Goal: Register for event/course

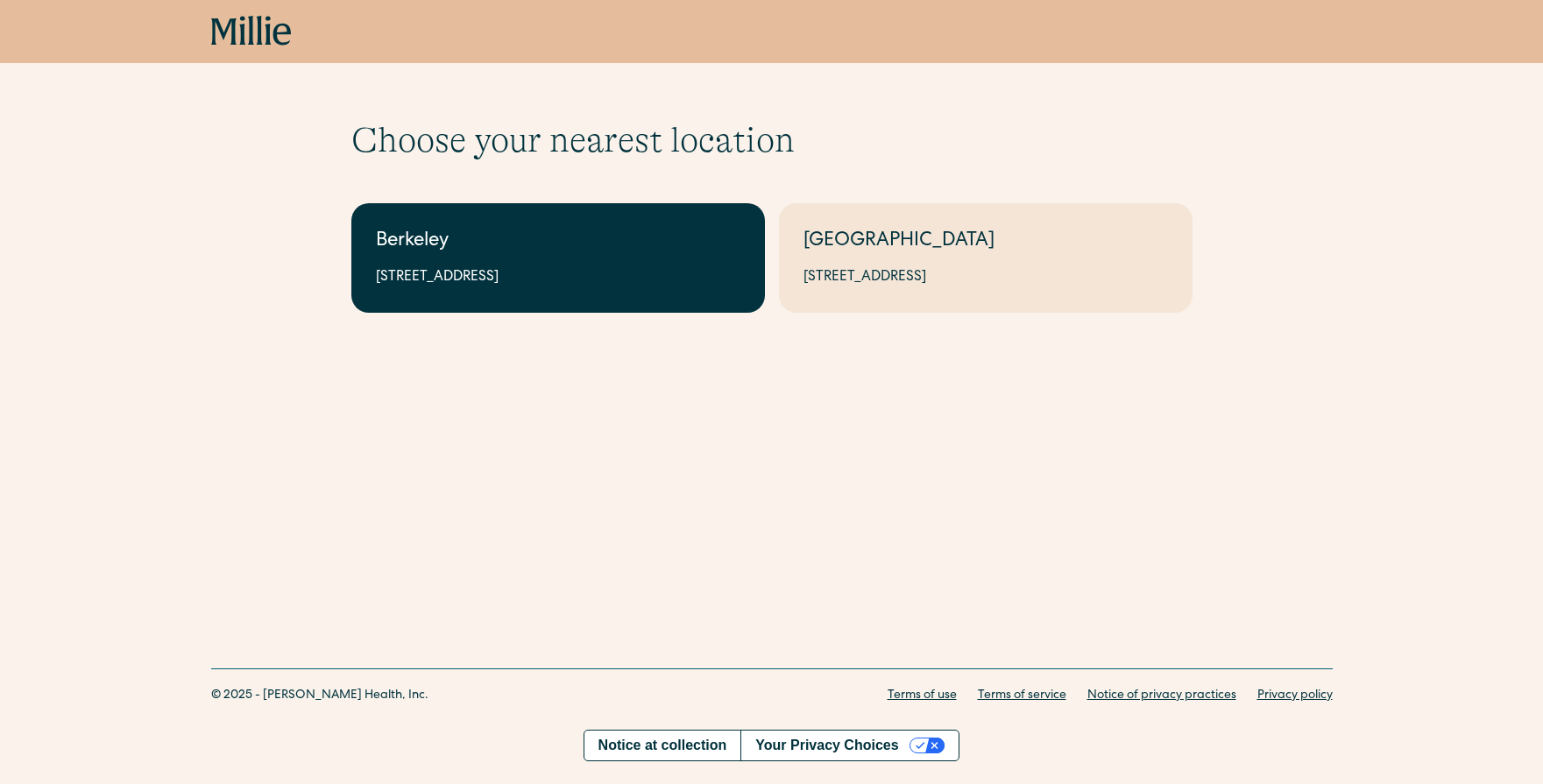
click at [566, 251] on div "Berkeley" at bounding box center [558, 242] width 364 height 29
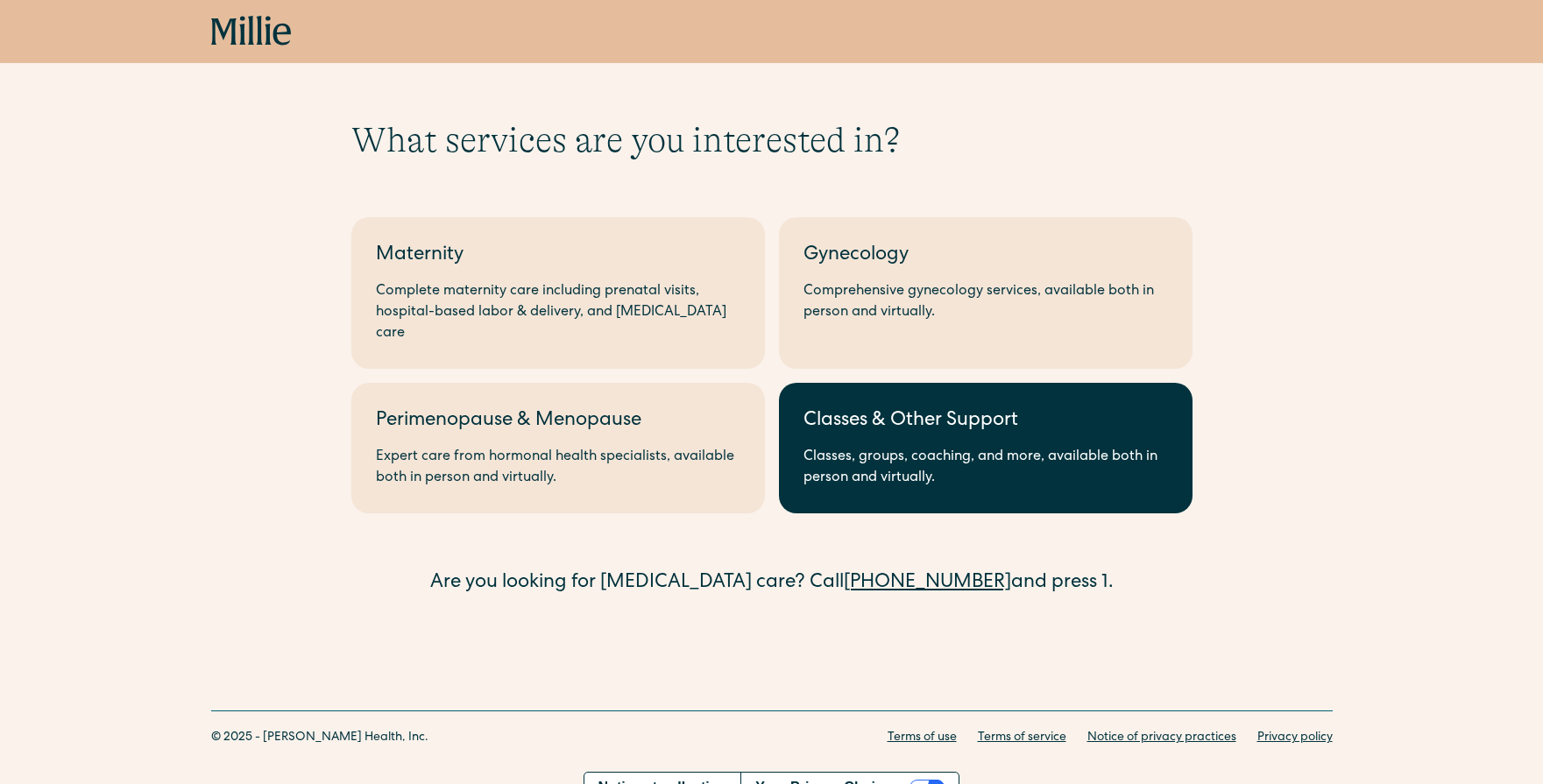
click at [1037, 423] on link "Classes & Other Support Classes, groups, coaching, and more, available both in …" at bounding box center [985, 447] width 413 height 131
click at [936, 407] on div "Classes & Other Support" at bounding box center [985, 422] width 364 height 29
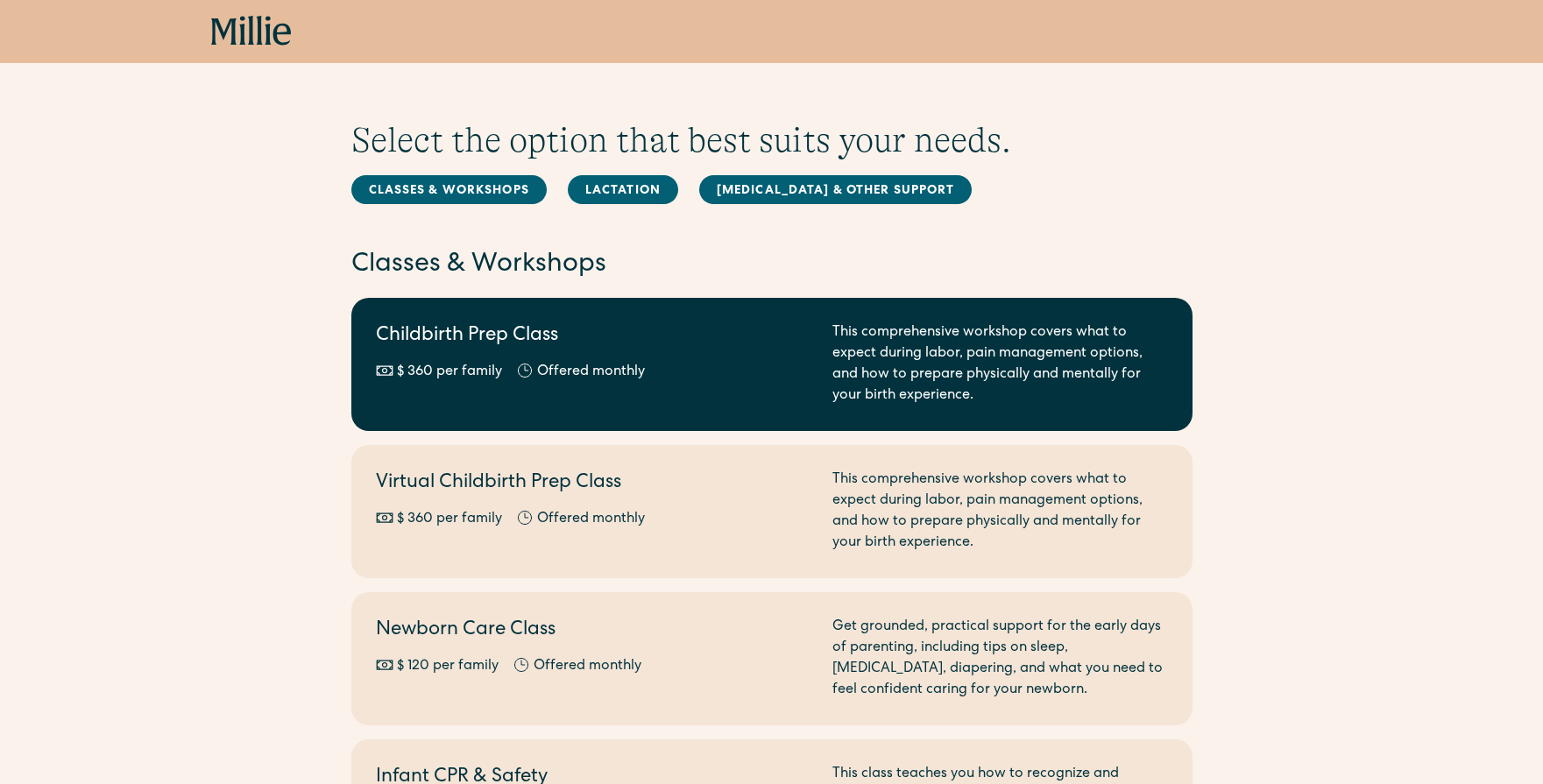
click at [735, 392] on div "Childbirth Prep Class $ 360 per family Offered monthly Every other month" at bounding box center [593, 364] width 435 height 84
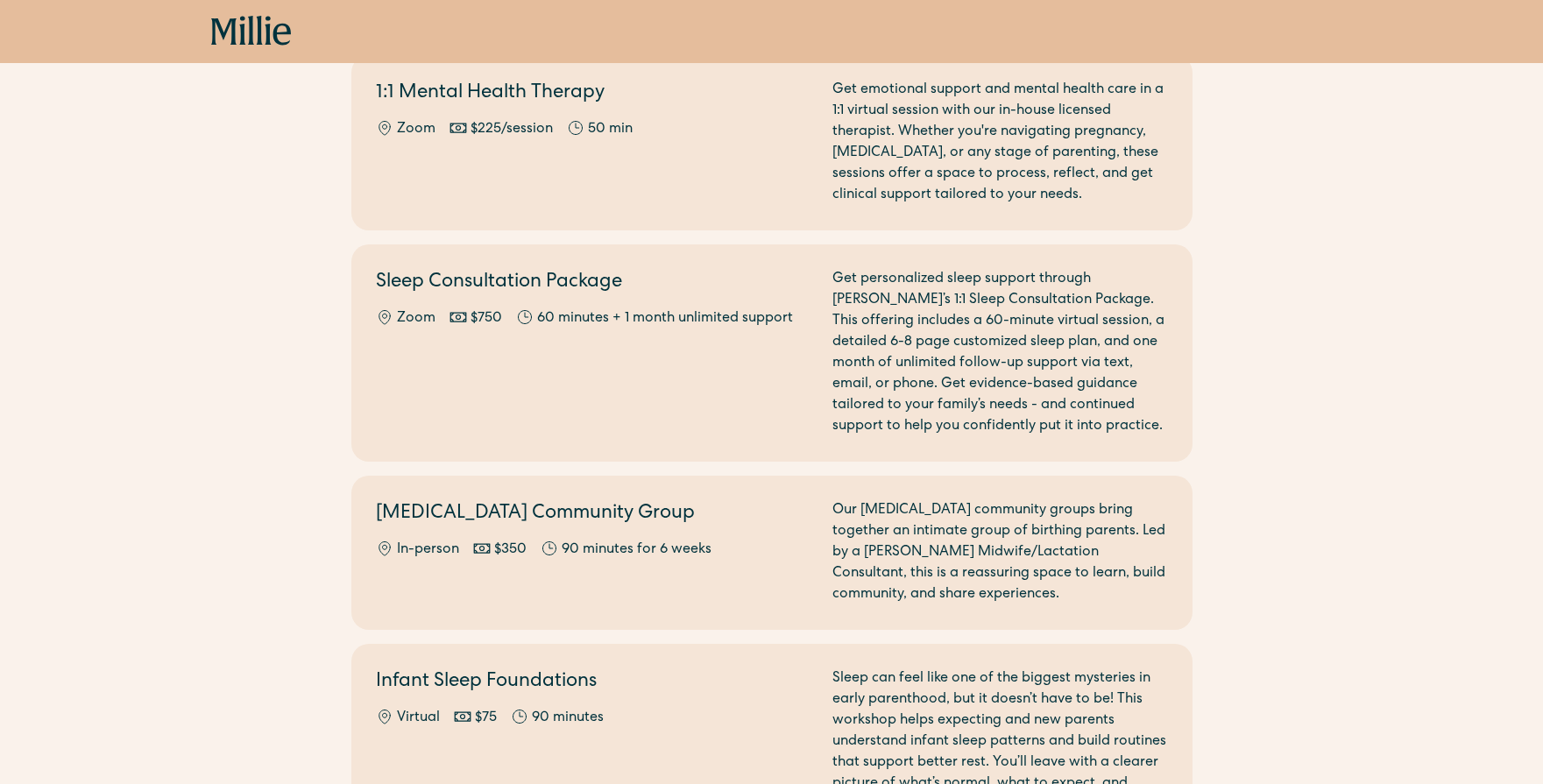
scroll to position [1772, 0]
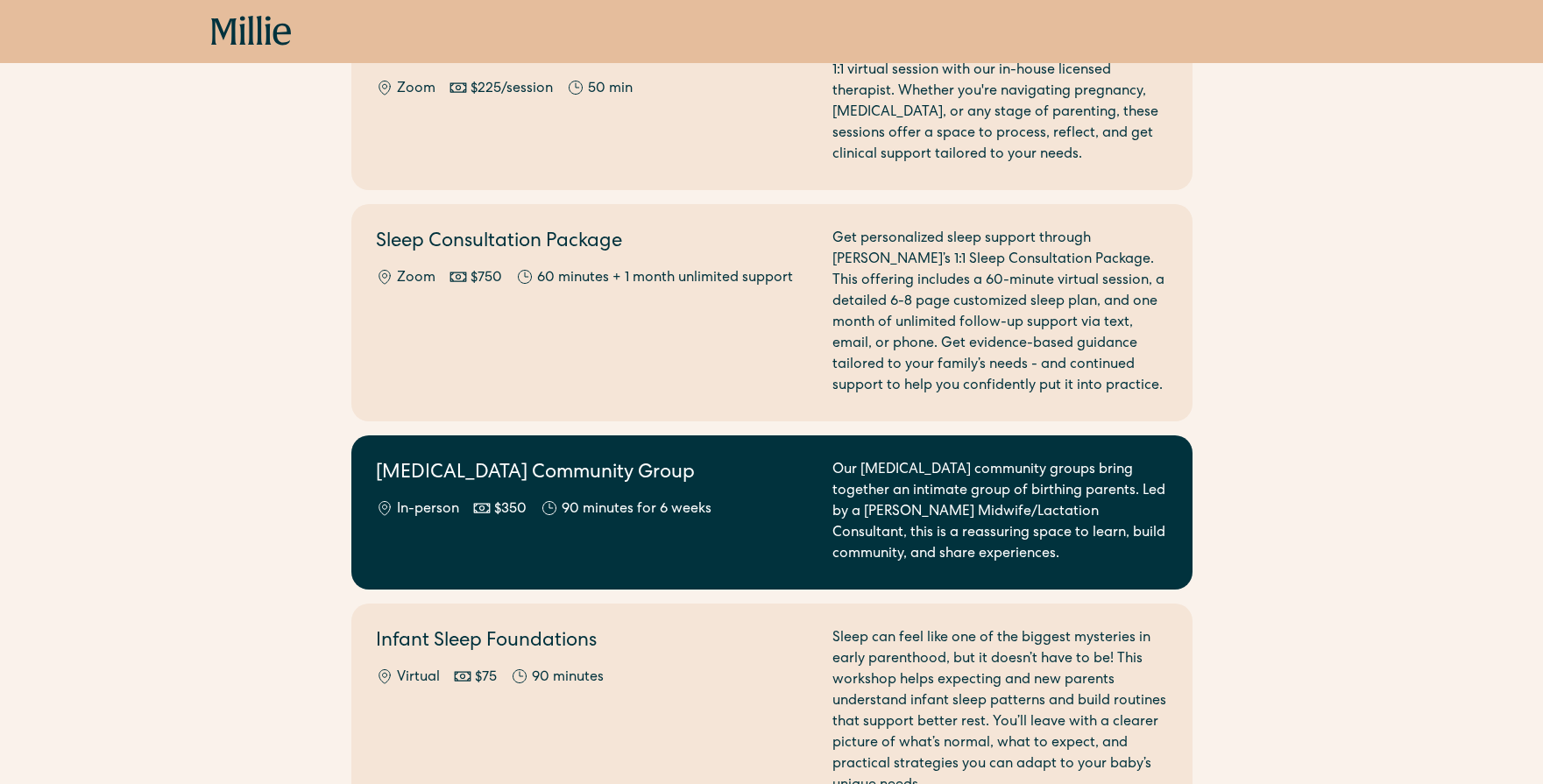
click at [643, 546] on link "Postpartum Community Group In-person $350 90 minutes for 6 weeks Our postpartum…" at bounding box center [771, 512] width 841 height 154
